Goal: Find specific page/section: Find specific page/section

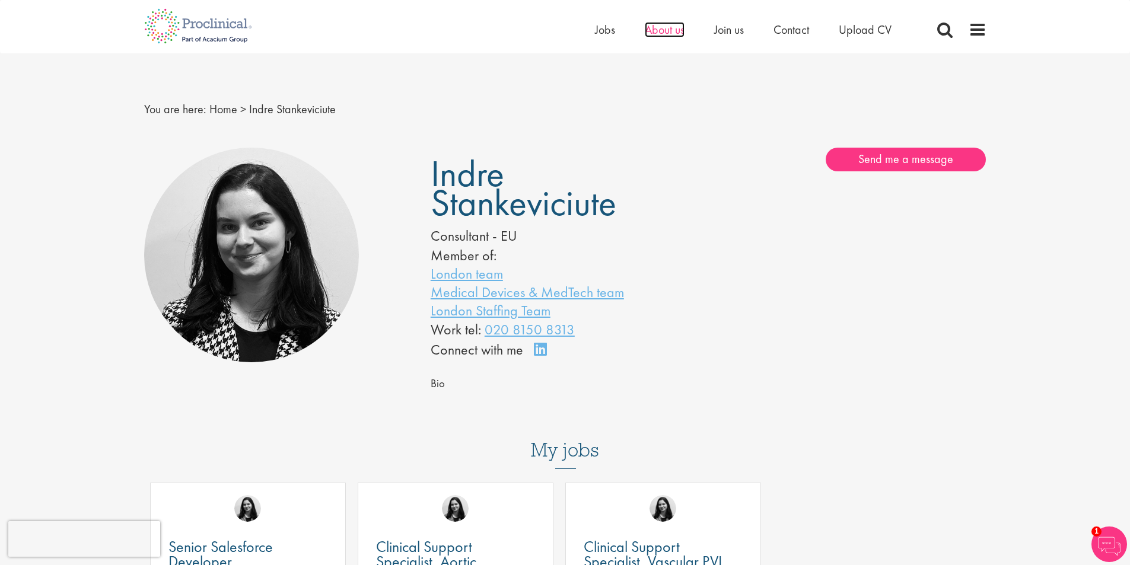
click at [662, 27] on span "About us" at bounding box center [665, 29] width 40 height 15
click at [523, 209] on span "Indre Stankeviciute" at bounding box center [524, 188] width 186 height 77
click at [558, 209] on span "Indre Stankeviciute" at bounding box center [524, 188] width 186 height 77
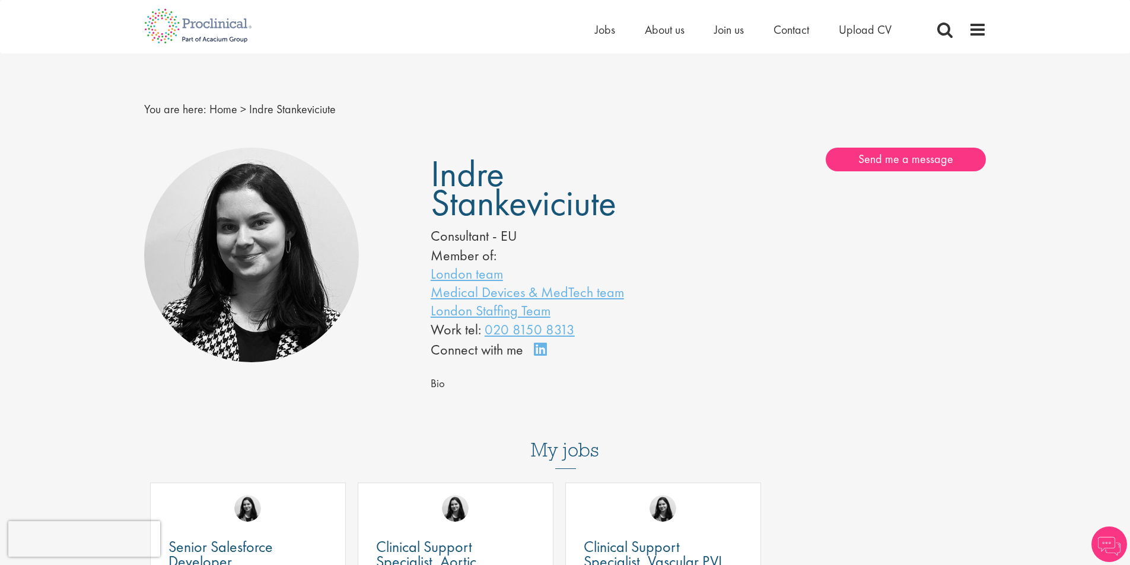
click at [558, 209] on span "Indre Stankeviciute" at bounding box center [524, 188] width 186 height 77
